Goal: Task Accomplishment & Management: Manage account settings

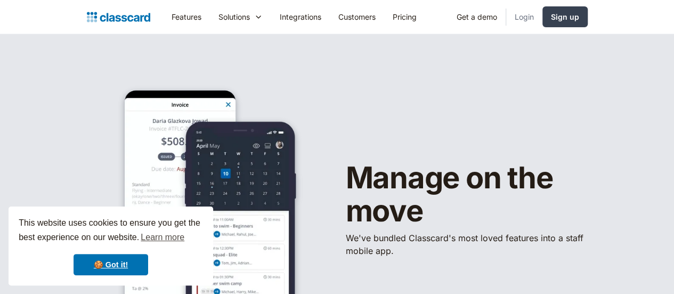
click at [543, 23] on link "Login" at bounding box center [524, 17] width 36 height 24
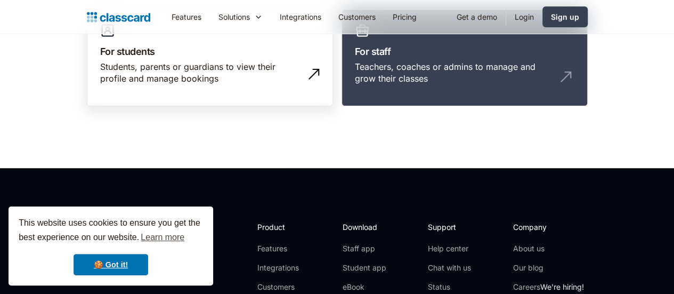
scroll to position [135, 0]
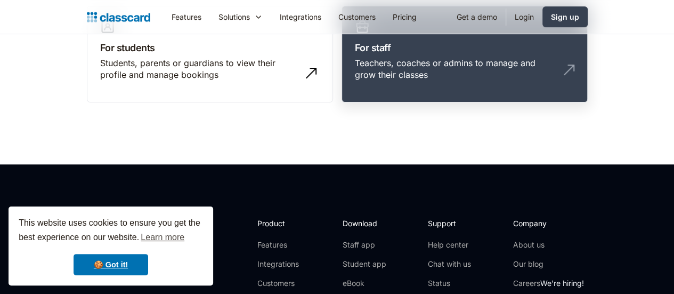
click at [445, 44] on h3 "For staff" at bounding box center [465, 48] width 220 height 14
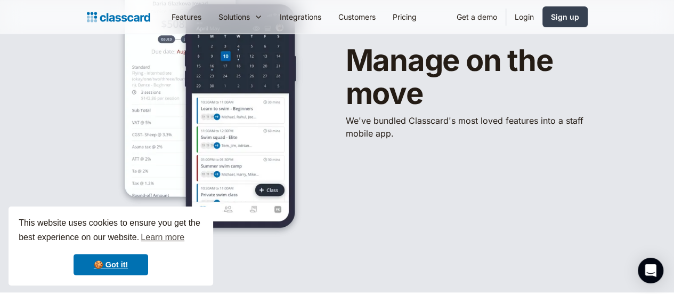
scroll to position [118, 0]
click at [384, 20] on link "Pricing" at bounding box center [404, 17] width 41 height 24
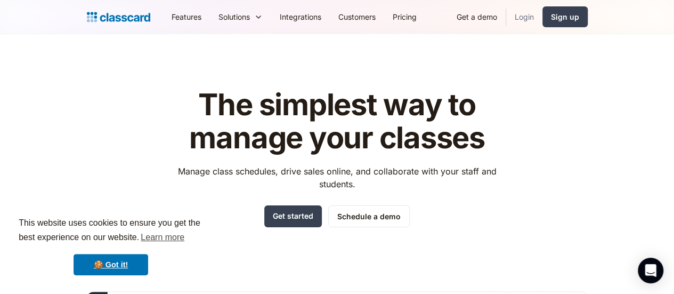
click at [543, 20] on link "Login" at bounding box center [524, 17] width 36 height 24
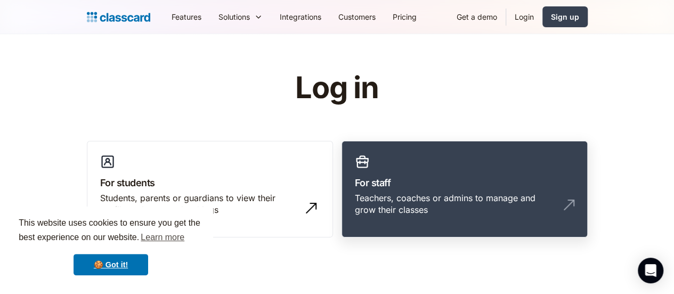
click at [405, 175] on h3 "For staff" at bounding box center [465, 182] width 220 height 14
